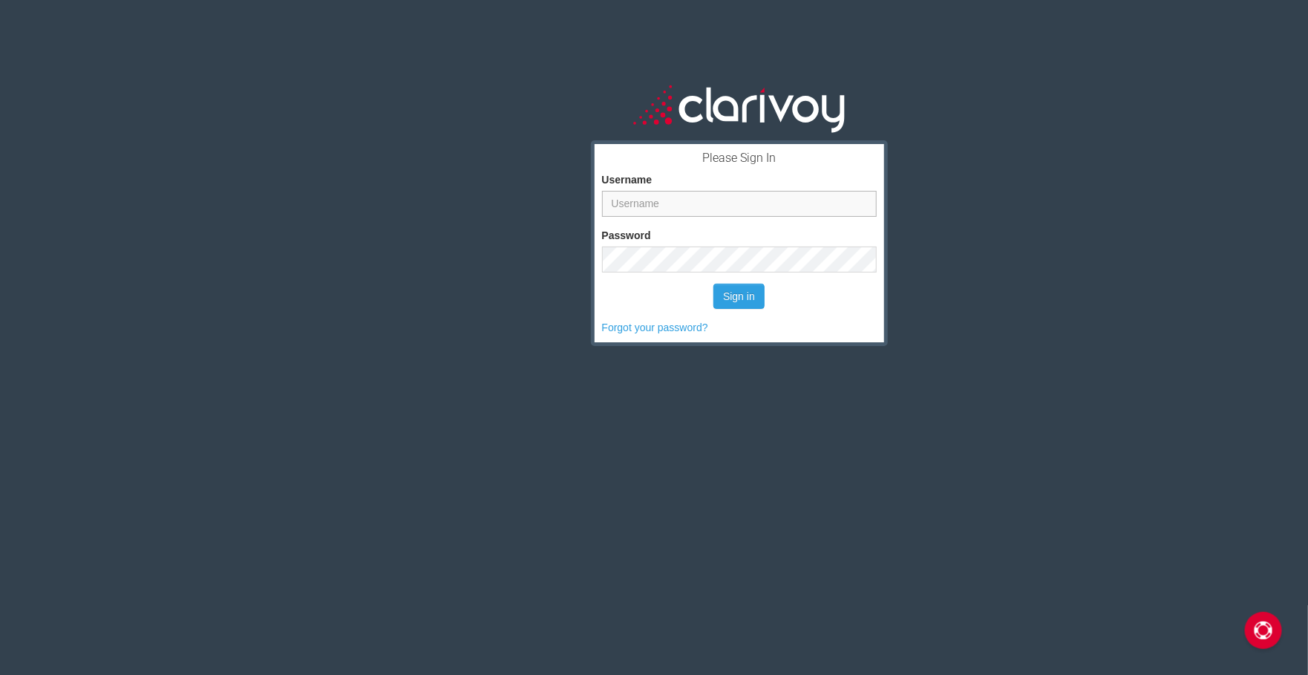
click at [698, 206] on input "Username" at bounding box center [739, 204] width 275 height 26
type input "[PERSON_NAME]"
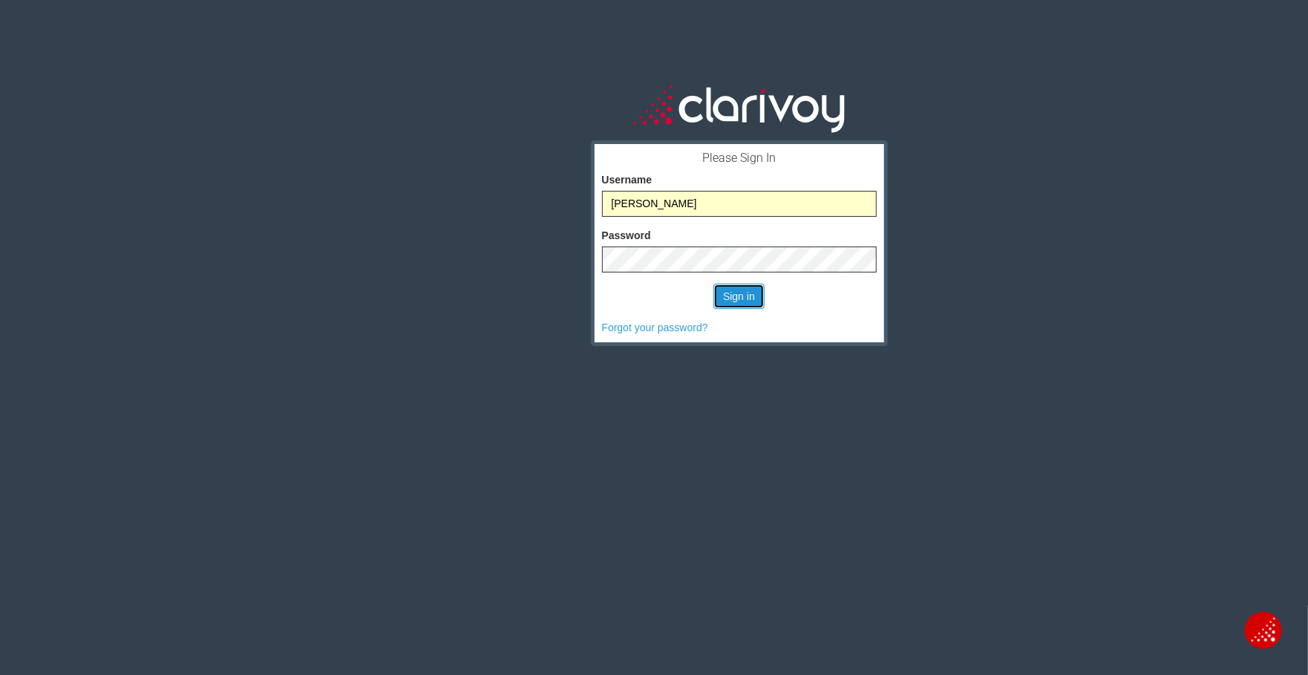
click at [728, 303] on button "Sign in" at bounding box center [738, 296] width 51 height 25
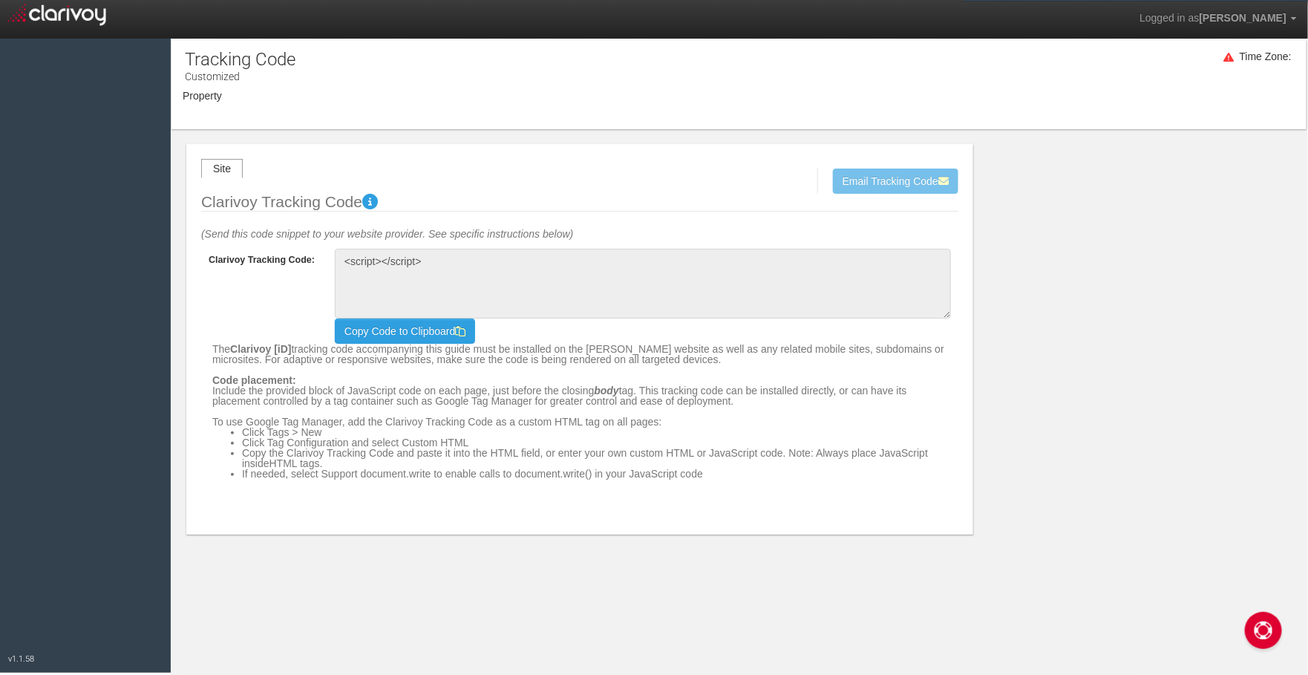
type textarea "<!-- Clarivoy Tracking Code --> <script type="text/javascript" src="//[DOMAIN_N…"
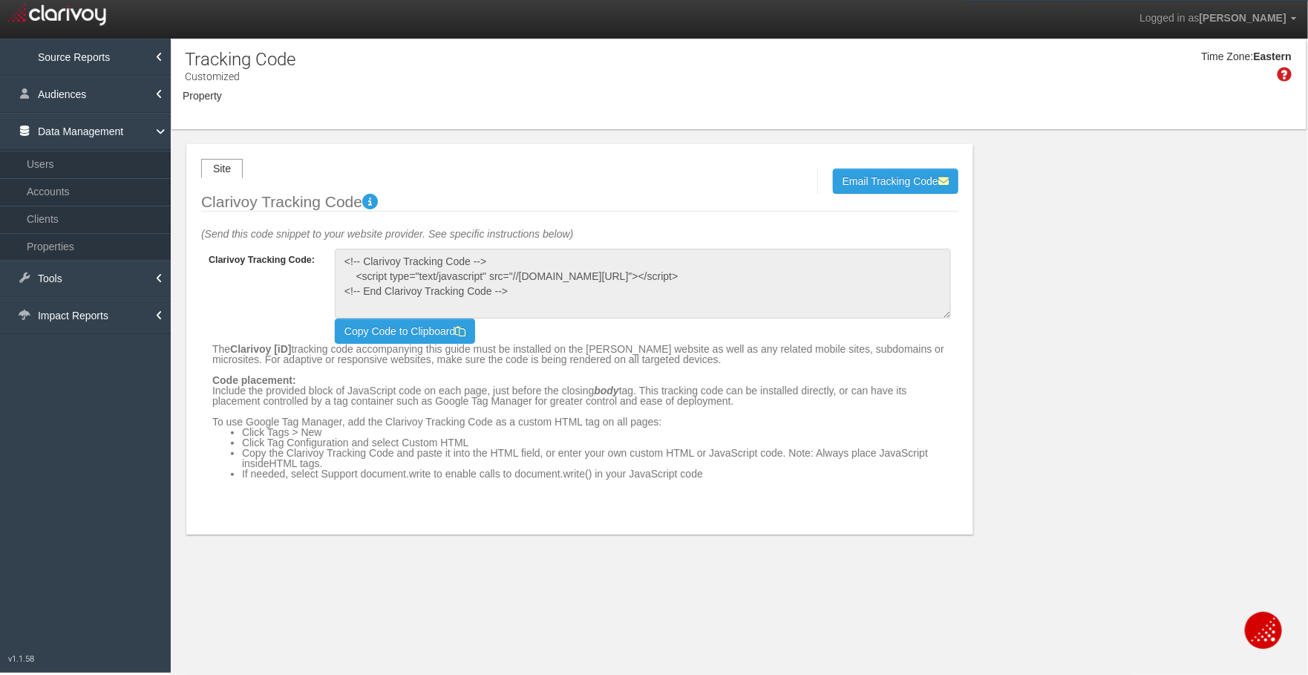
select select "object:1071"
